Goal: Information Seeking & Learning: Learn about a topic

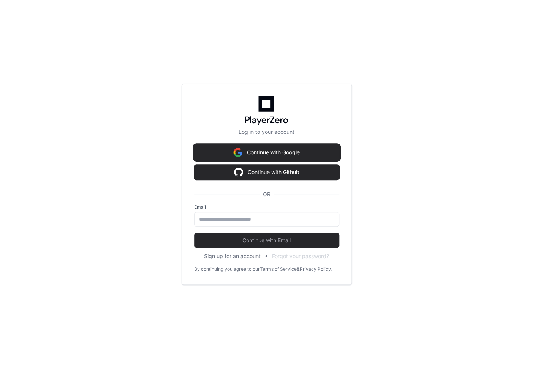
click at [281, 149] on button "Continue with Google" at bounding box center [266, 152] width 145 height 15
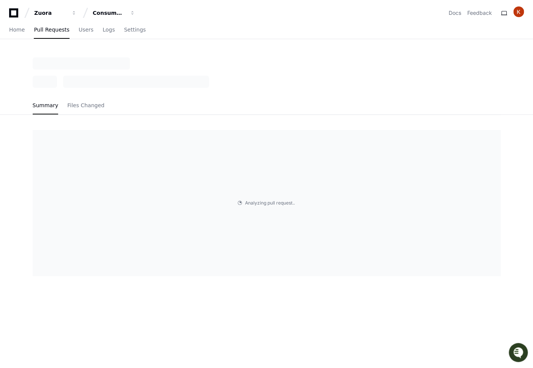
click at [515, 351] on icon "Open customer support" at bounding box center [519, 352] width 10 height 10
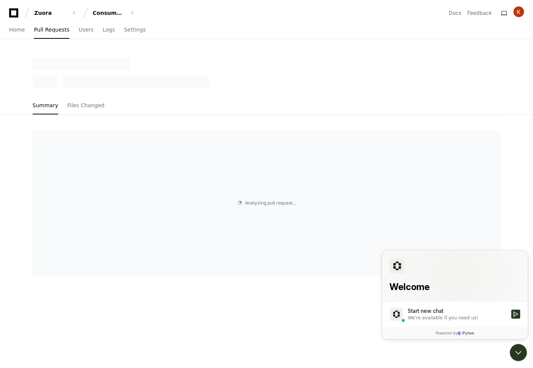
click at [310, 307] on div "Summary Files Changed Analyzing pull request . . ." at bounding box center [266, 241] width 533 height 368
click at [518, 349] on icon "Open customer support" at bounding box center [518, 352] width 19 height 19
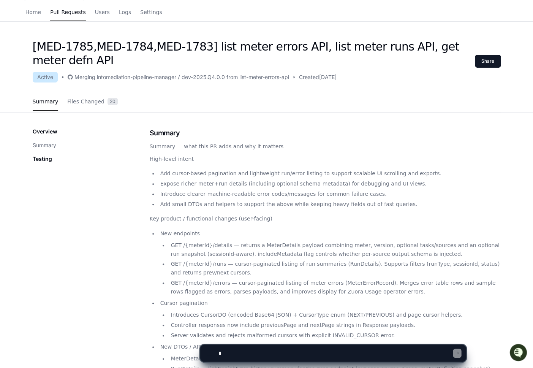
scroll to position [12, 0]
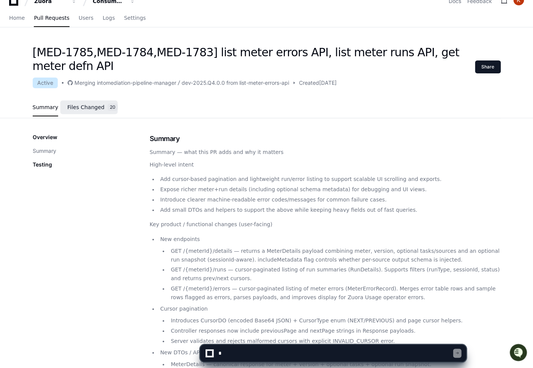
click at [90, 111] on link "Files Changed 20" at bounding box center [92, 107] width 51 height 21
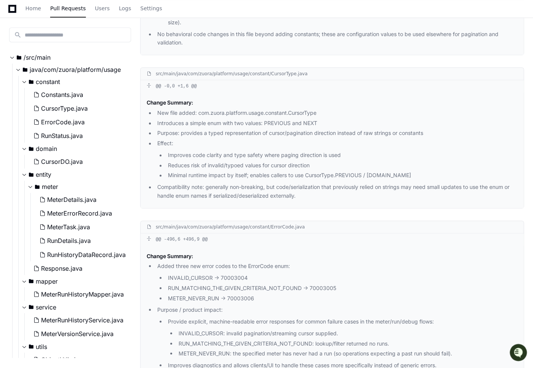
scroll to position [0, 0]
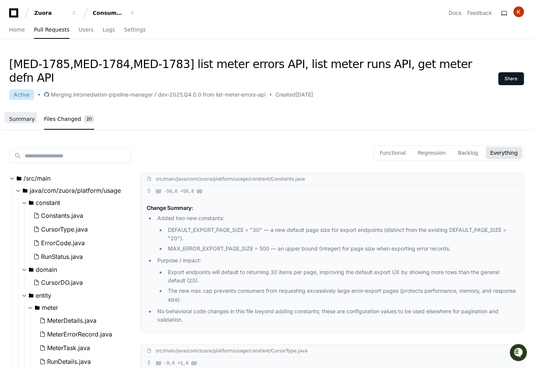
click at [30, 117] on span "Summary" at bounding box center [22, 119] width 26 height 5
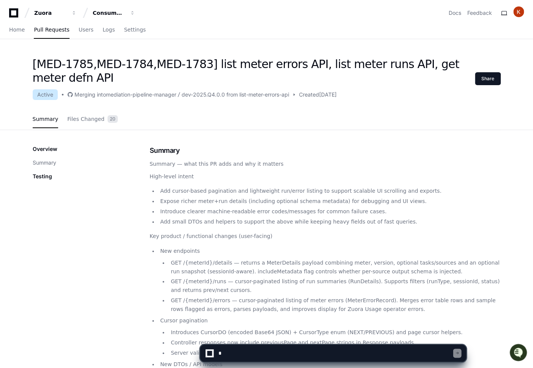
click at [247, 353] on textarea at bounding box center [335, 353] width 236 height 17
paste textarea "**********"
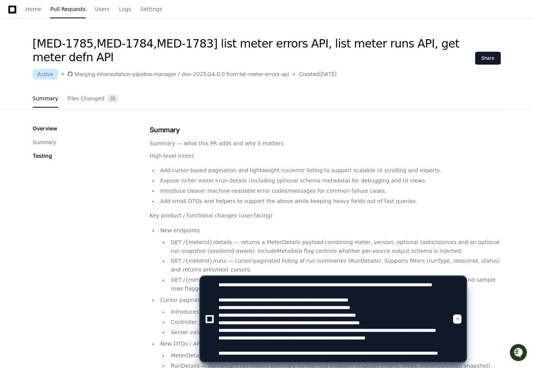
scroll to position [22, 0]
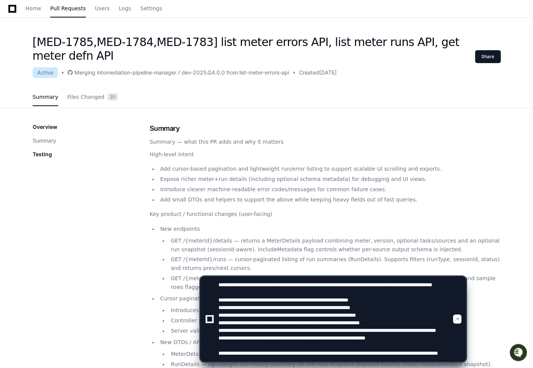
type textarea "**********"
click at [212, 321] on div at bounding box center [210, 319] width 8 height 8
click at [371, 334] on textarea at bounding box center [335, 318] width 236 height 85
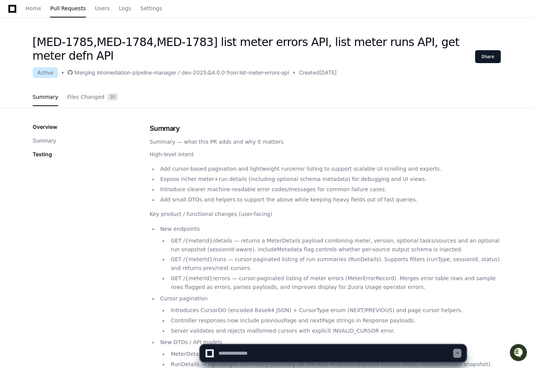
scroll to position [0, 0]
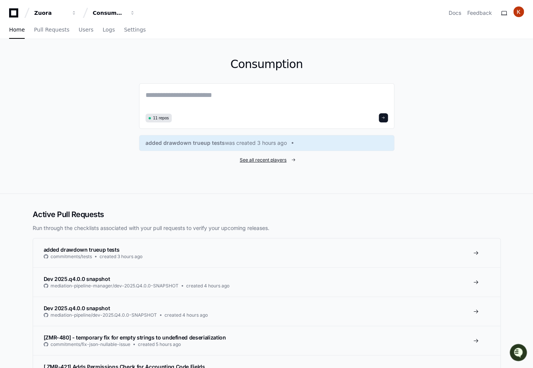
click at [284, 160] on span "See all recent players" at bounding box center [263, 160] width 47 height 6
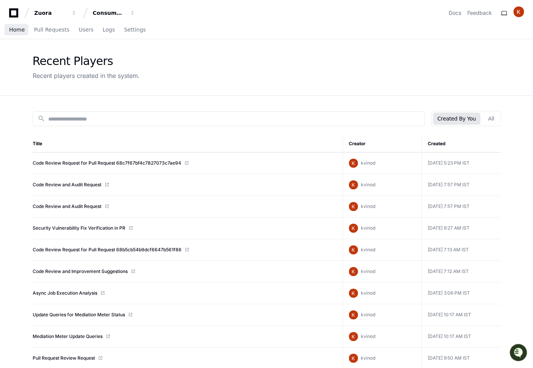
click at [16, 30] on span "Home" at bounding box center [17, 29] width 16 height 5
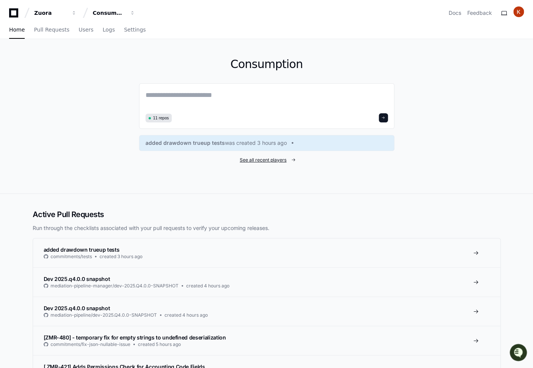
click at [272, 158] on span "See all recent players" at bounding box center [263, 160] width 47 height 6
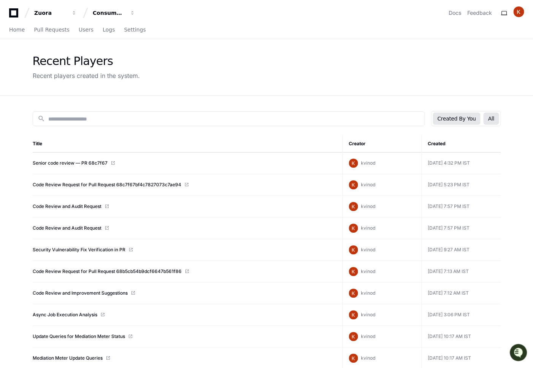
click at [493, 122] on button "All" at bounding box center [491, 119] width 15 height 12
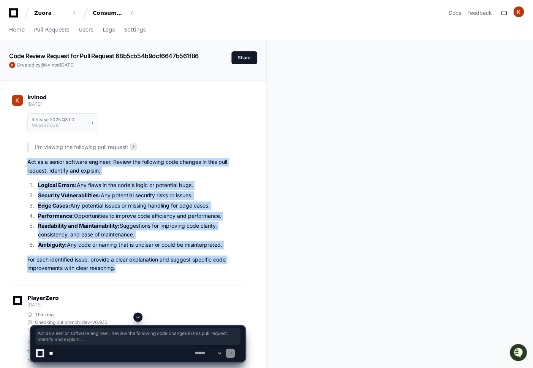
drag, startPoint x: 124, startPoint y: 271, endPoint x: 25, endPoint y: 164, distance: 145.8
click at [25, 164] on div "Release 2025.Q3.1.0 Merged 21 days ago 1 I'm viewing the following pull request…" at bounding box center [128, 191] width 233 height 164
copy article "Act as a senior software engineer. Review the following code changes in this pu…"
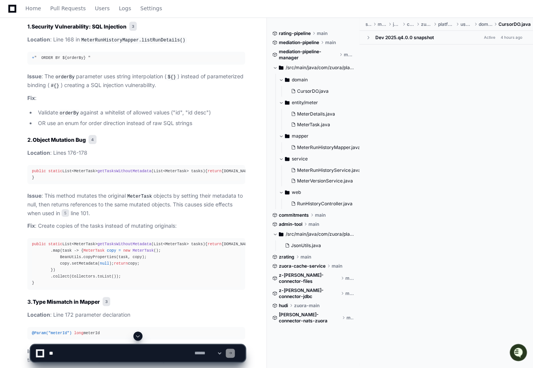
scroll to position [1025, 0]
click at [68, 214] on p "Issue : This method mutates the original MeterTask objects by setting their met…" at bounding box center [136, 204] width 218 height 26
click at [68, 216] on span "5" at bounding box center [66, 213] width 8 height 8
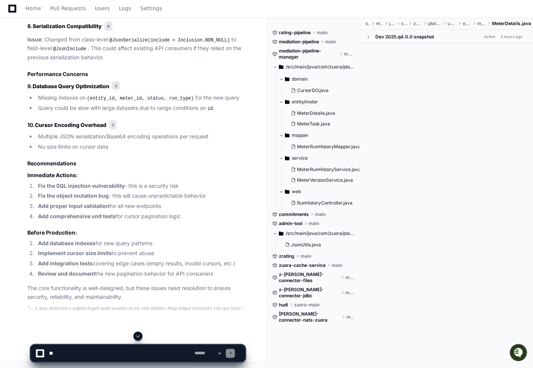
scroll to position [1828, 0]
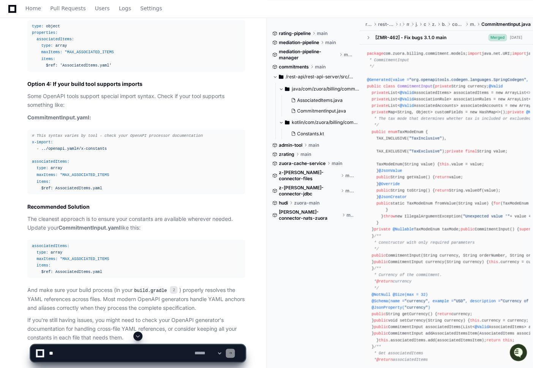
scroll to position [5865, 0]
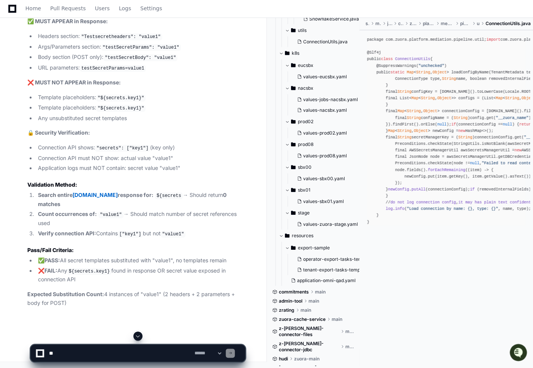
scroll to position [16616, 0]
